Goal: Leave review/rating: Leave review/rating

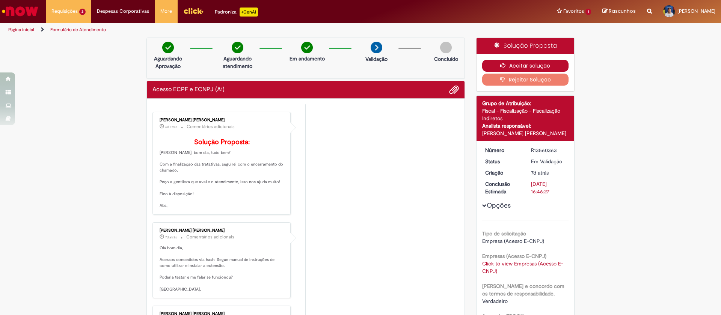
click at [491, 67] on button "Aceitar solução" at bounding box center [525, 66] width 87 height 12
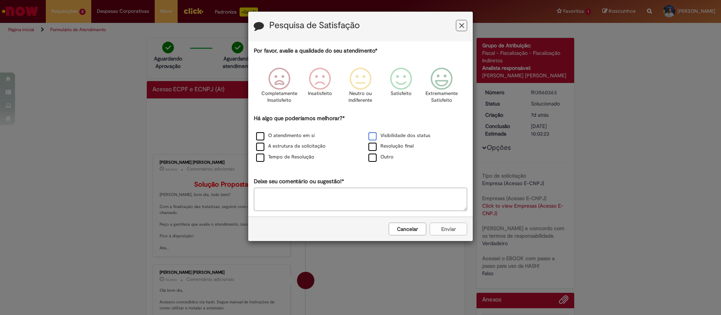
click at [389, 138] on label "Visibilidade dos status" at bounding box center [399, 135] width 62 height 7
click at [390, 143] on label "Resolução final" at bounding box center [390, 146] width 45 height 7
click at [440, 81] on icon "Feedback" at bounding box center [442, 79] width 28 height 23
click at [301, 136] on label "O atendimento em si" at bounding box center [285, 135] width 59 height 7
drag, startPoint x: 295, startPoint y: 145, endPoint x: 295, endPoint y: 151, distance: 6.8
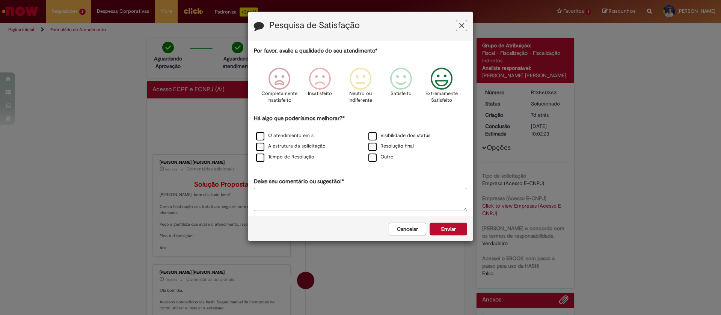
click at [295, 145] on label "A estrutura da solicitação" at bounding box center [290, 146] width 69 height 7
click at [297, 158] on label "Tempo de Resolução" at bounding box center [285, 157] width 58 height 7
click at [458, 234] on button "Enviar" at bounding box center [448, 229] width 38 height 13
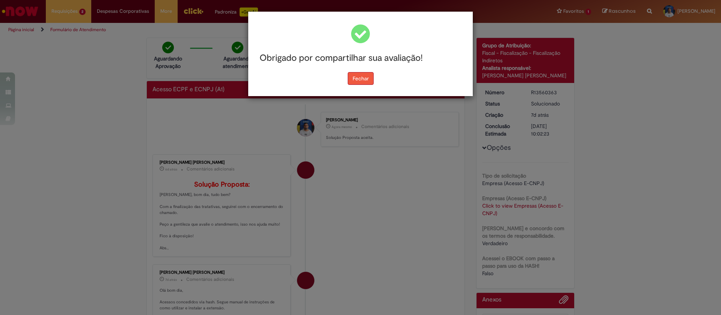
click at [366, 76] on button "Fechar" at bounding box center [361, 78] width 26 height 13
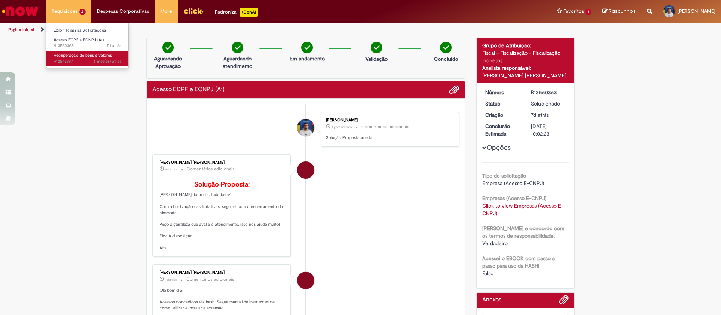
click at [73, 53] on span "Recuperação de bens e valores" at bounding box center [83, 56] width 58 height 6
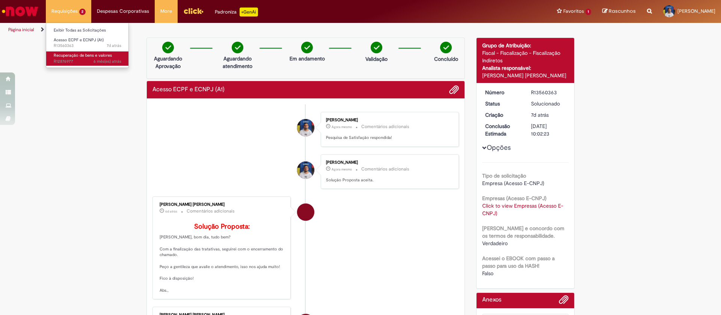
click at [66, 53] on span "Recuperação de bens e valores" at bounding box center [83, 56] width 58 height 6
